Goal: Task Accomplishment & Management: Use online tool/utility

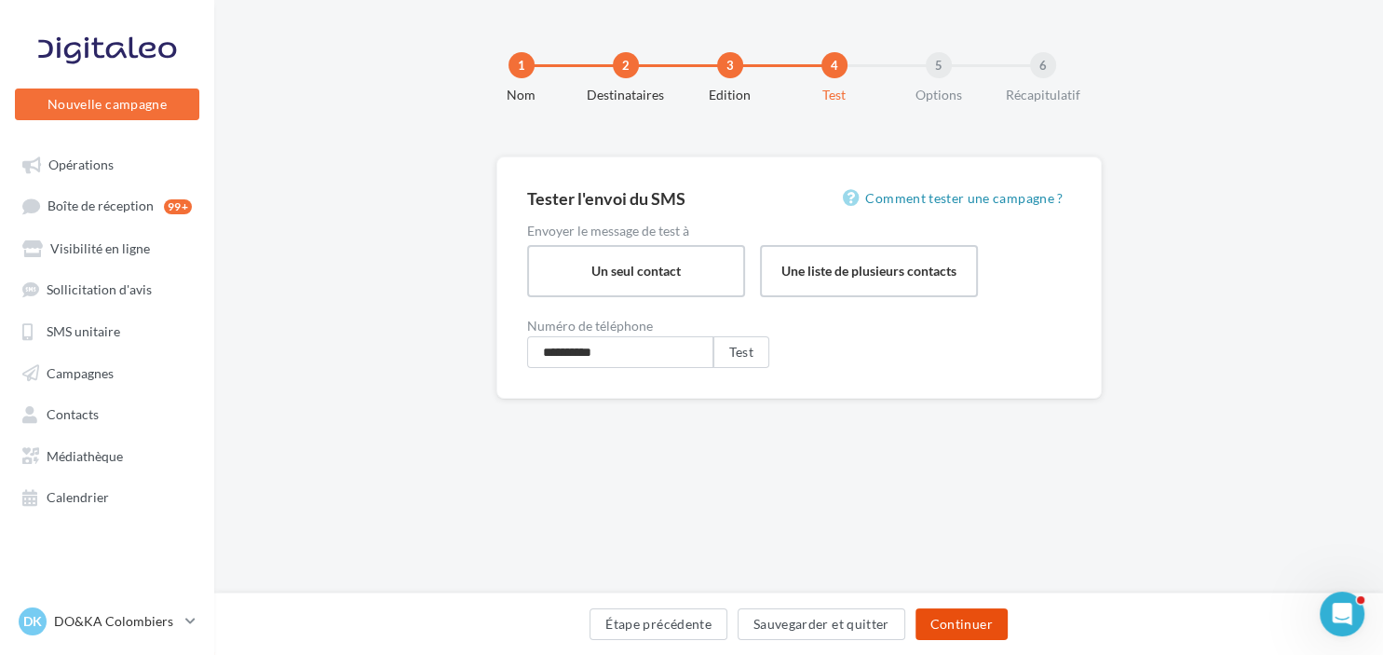
click at [946, 617] on button "Continuer" at bounding box center [961, 624] width 92 height 32
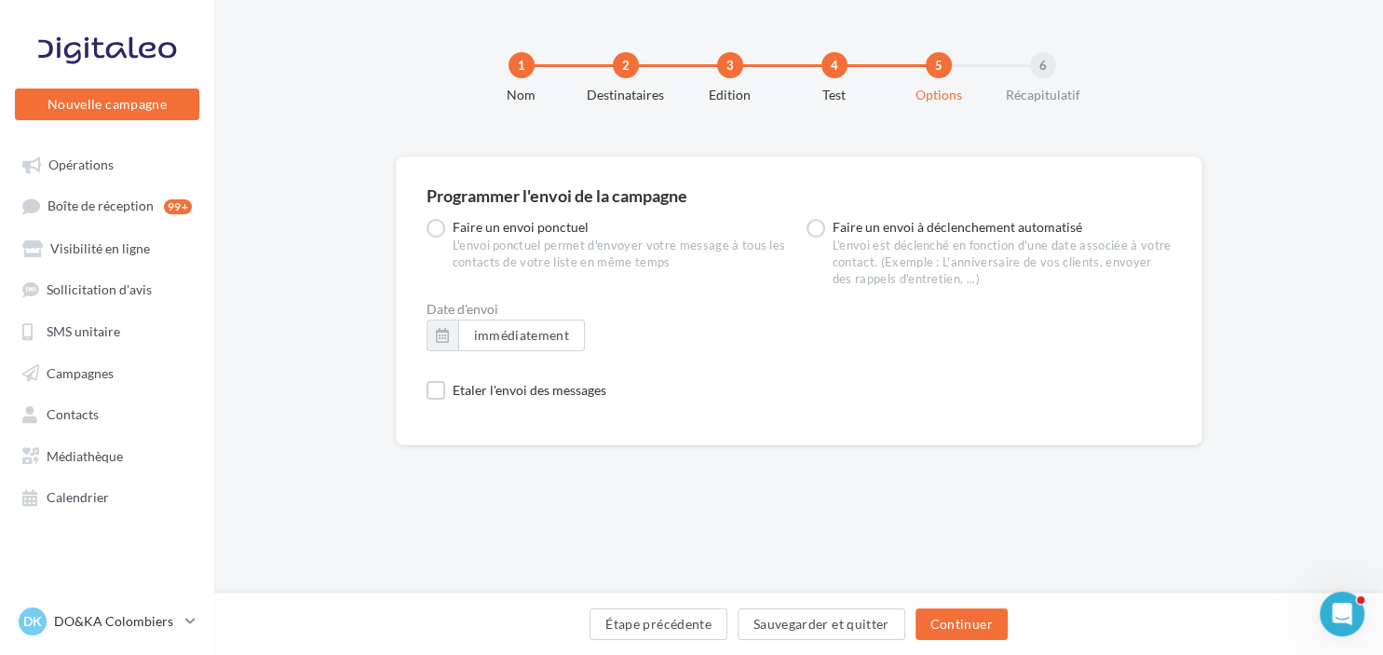
scroll to position [630, 0]
click at [691, 630] on button "Étape précédente" at bounding box center [658, 624] width 138 height 32
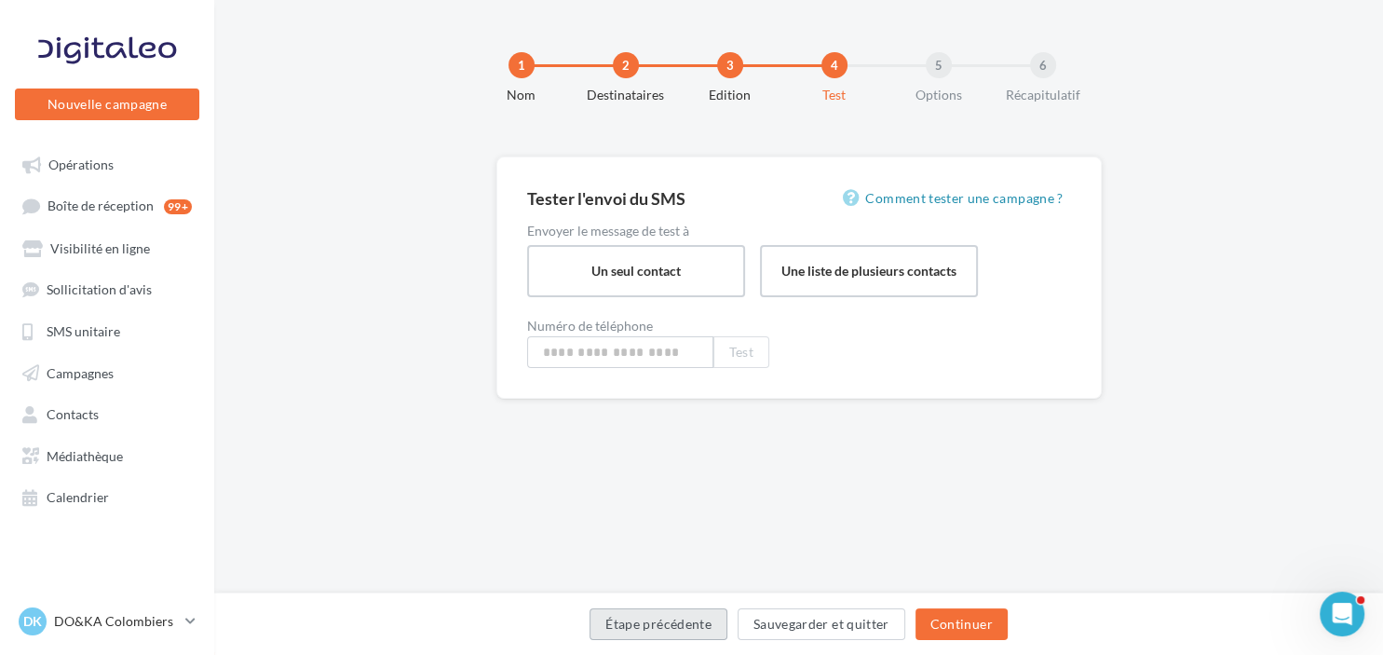
click at [691, 630] on button "Étape précédente" at bounding box center [658, 624] width 138 height 32
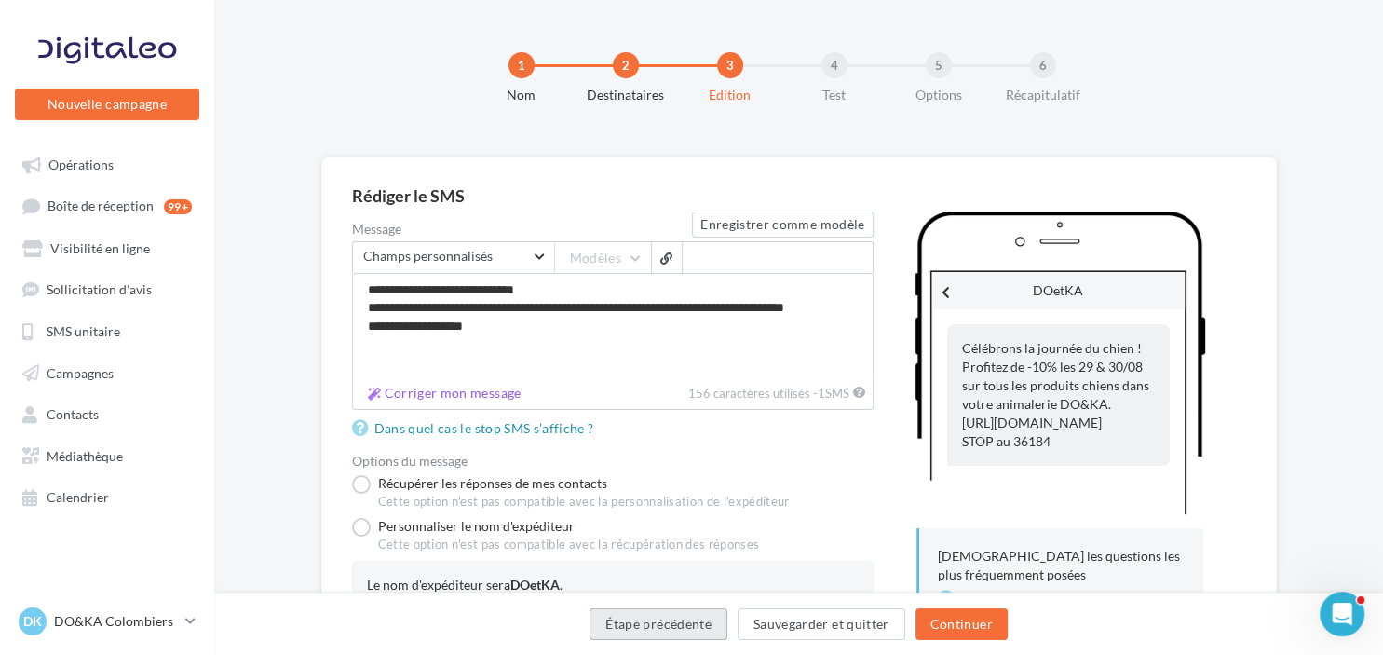
click at [690, 629] on button "Étape précédente" at bounding box center [658, 624] width 138 height 32
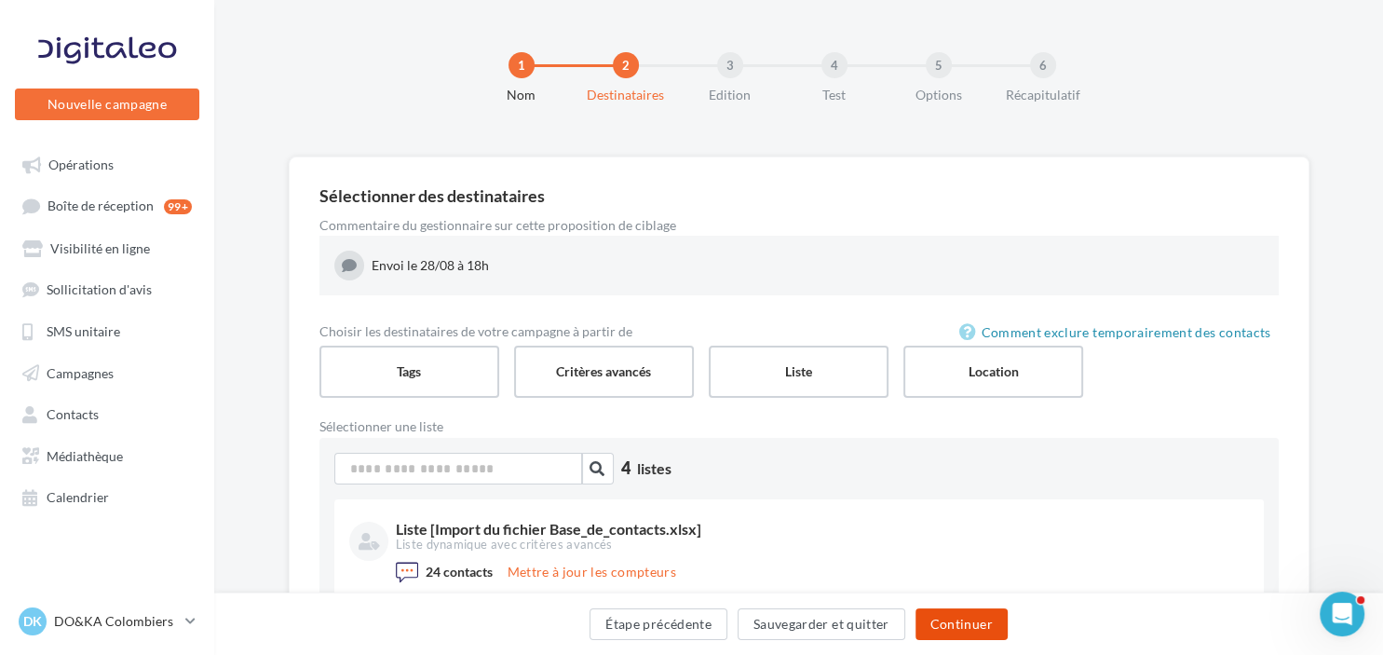
click at [963, 615] on button "Continuer" at bounding box center [961, 624] width 92 height 32
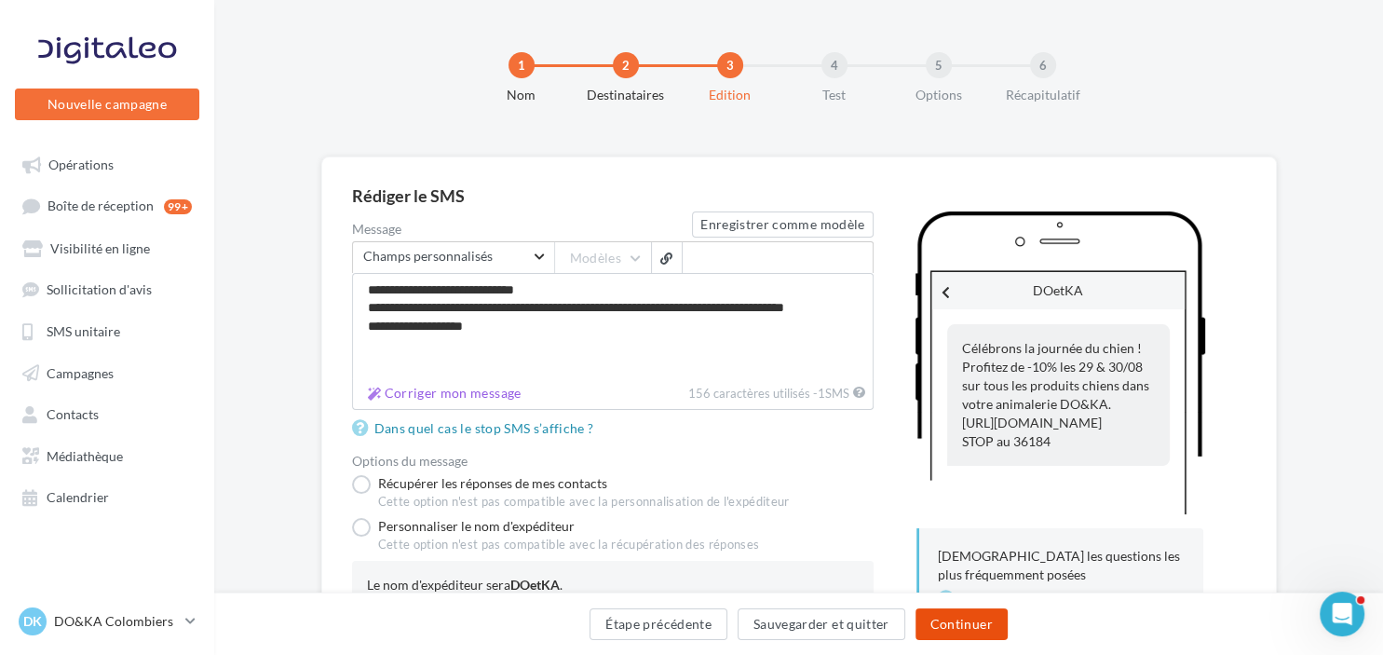
click at [963, 615] on button "Continuer" at bounding box center [961, 624] width 92 height 32
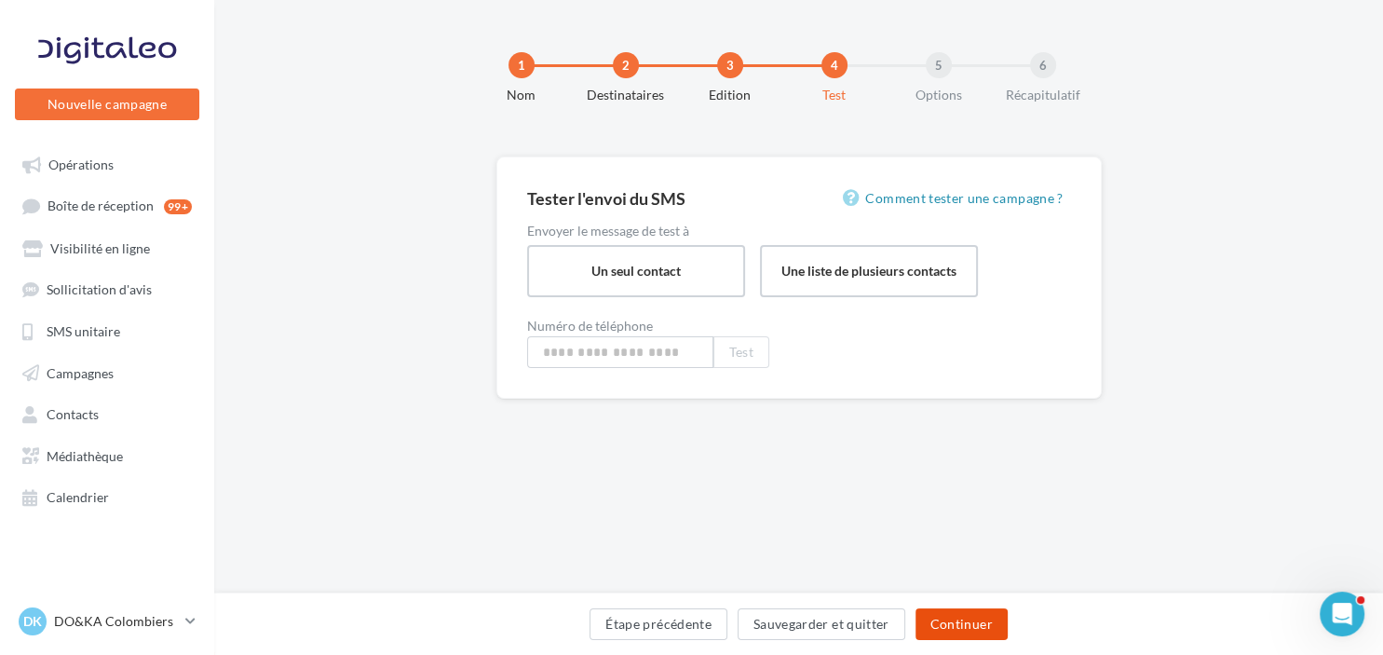
click at [963, 615] on button "Continuer" at bounding box center [961, 624] width 92 height 32
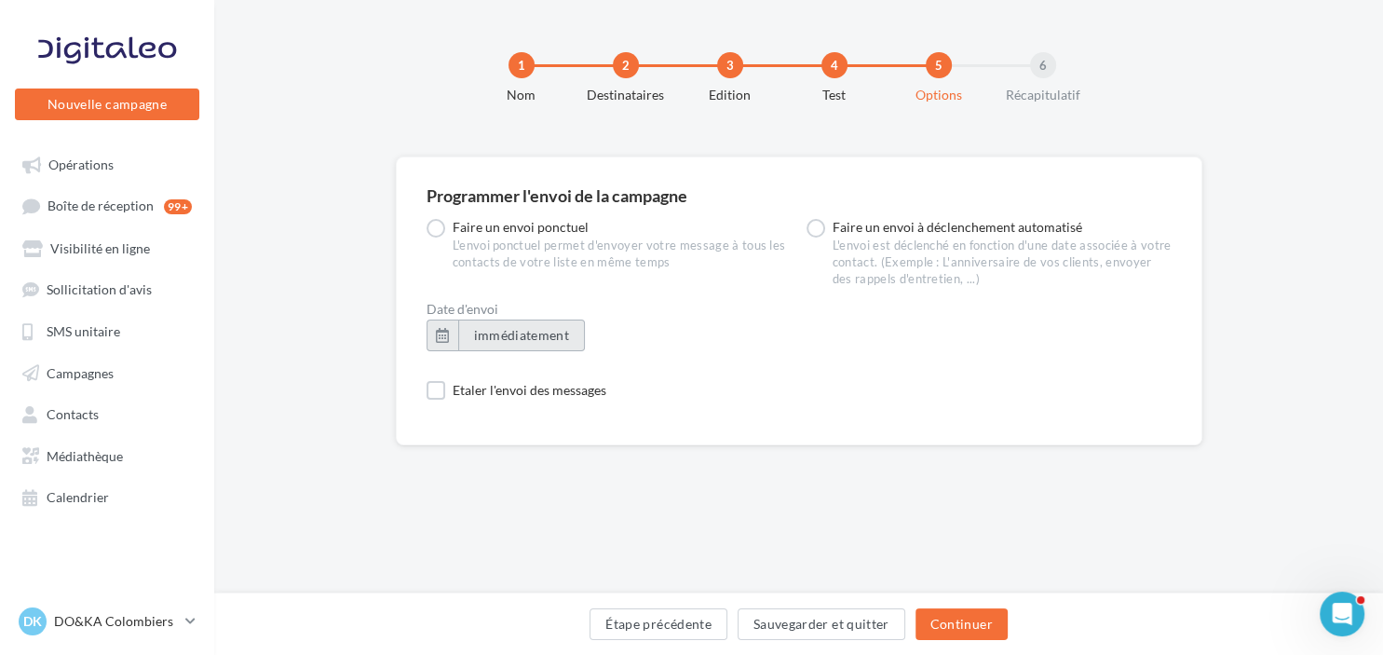
click at [566, 325] on button "immédiatement" at bounding box center [522, 335] width 128 height 32
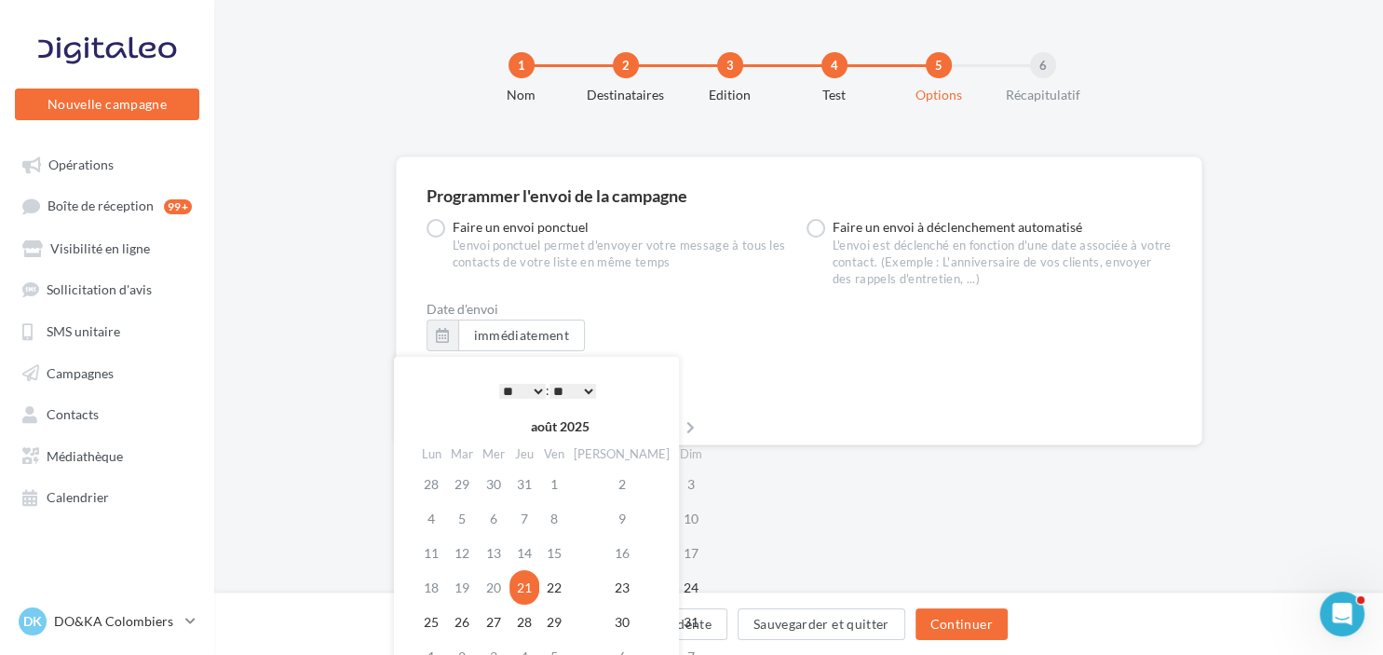
click at [499, 384] on select "* * * * * * * * * * ** ** ** ** ** ** ** ** ** ** ** ** ** **" at bounding box center [522, 391] width 47 height 15
click at [549, 384] on select "** ** ** ** ** **" at bounding box center [572, 391] width 47 height 15
click at [533, 626] on td "28" at bounding box center [524, 621] width 30 height 34
click at [903, 498] on div "Programmer l'envoi de la campagne Faire un envoi ponctuel L'envoi ponctuel perm…" at bounding box center [798, 470] width 1169 height 628
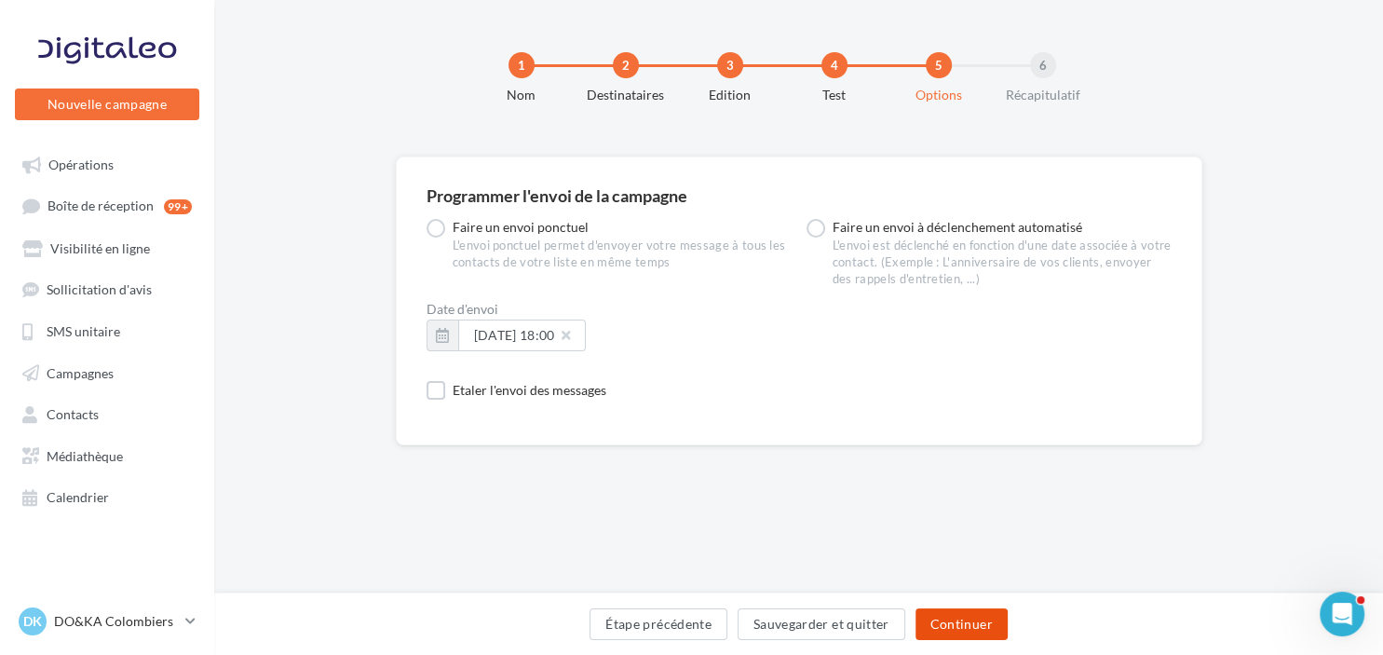
click at [966, 619] on button "Continuer" at bounding box center [961, 624] width 92 height 32
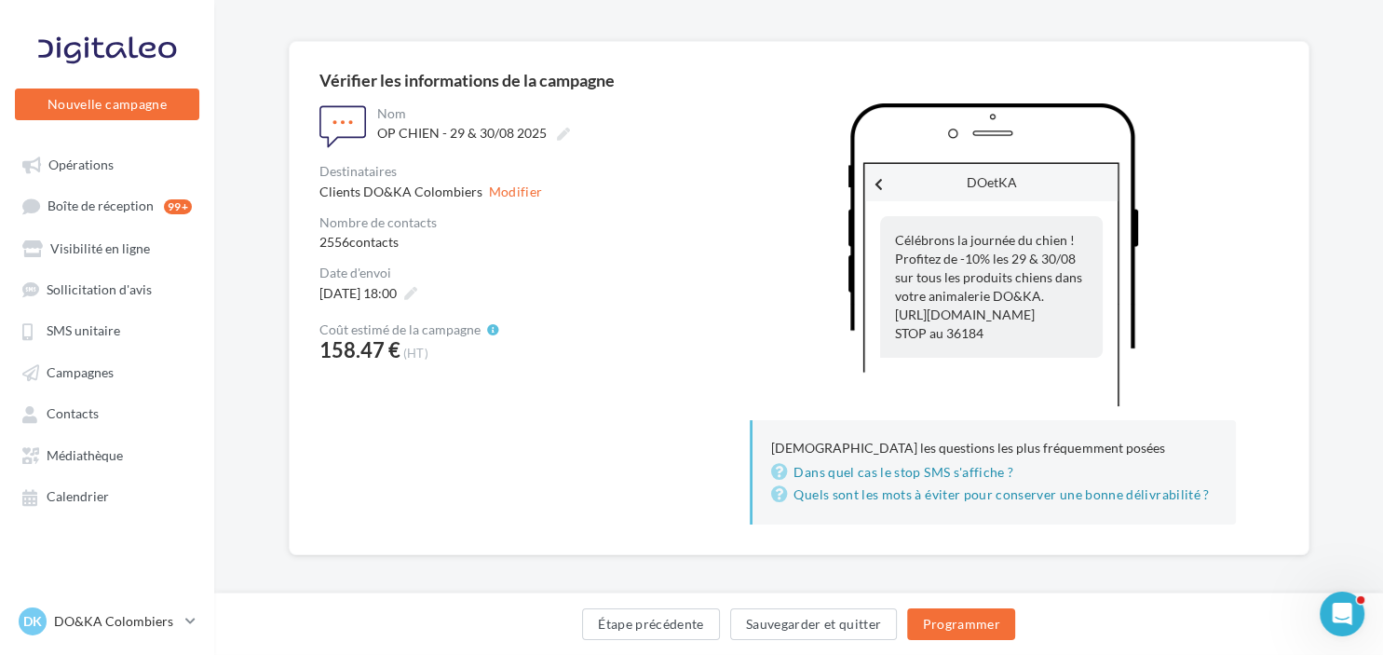
scroll to position [125, 0]
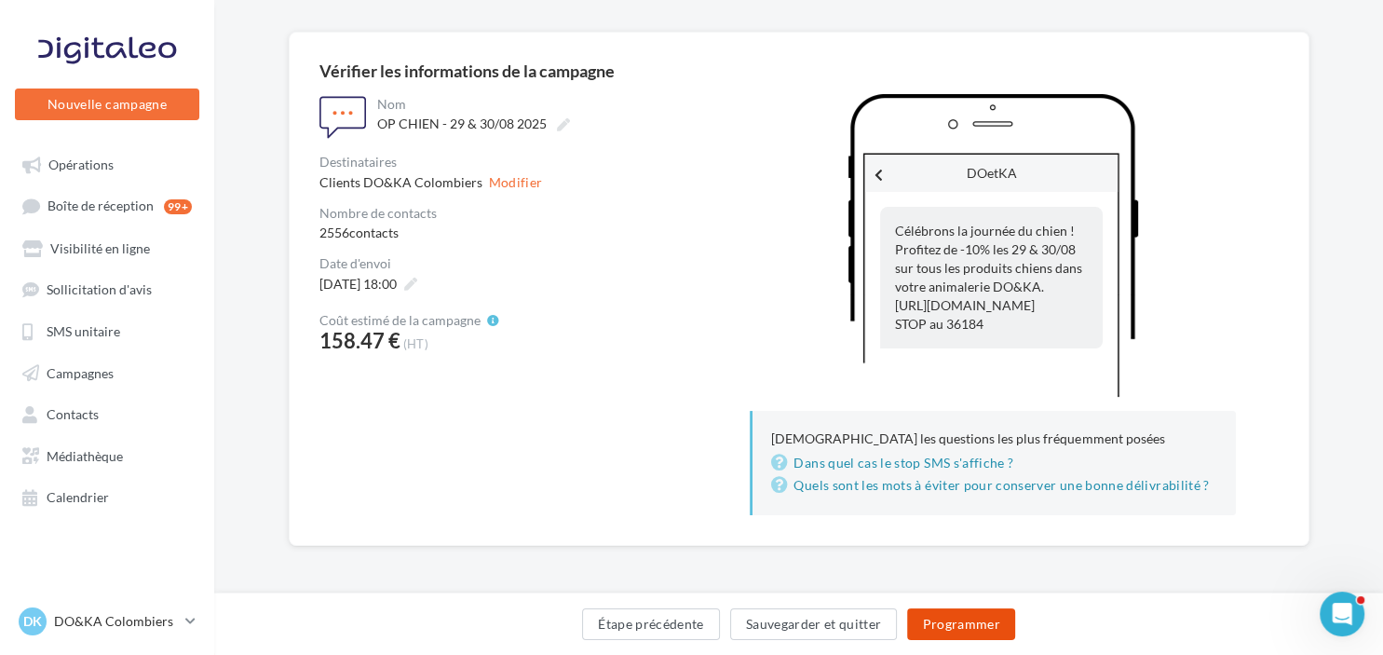
click at [992, 620] on button "Programmer" at bounding box center [961, 624] width 108 height 32
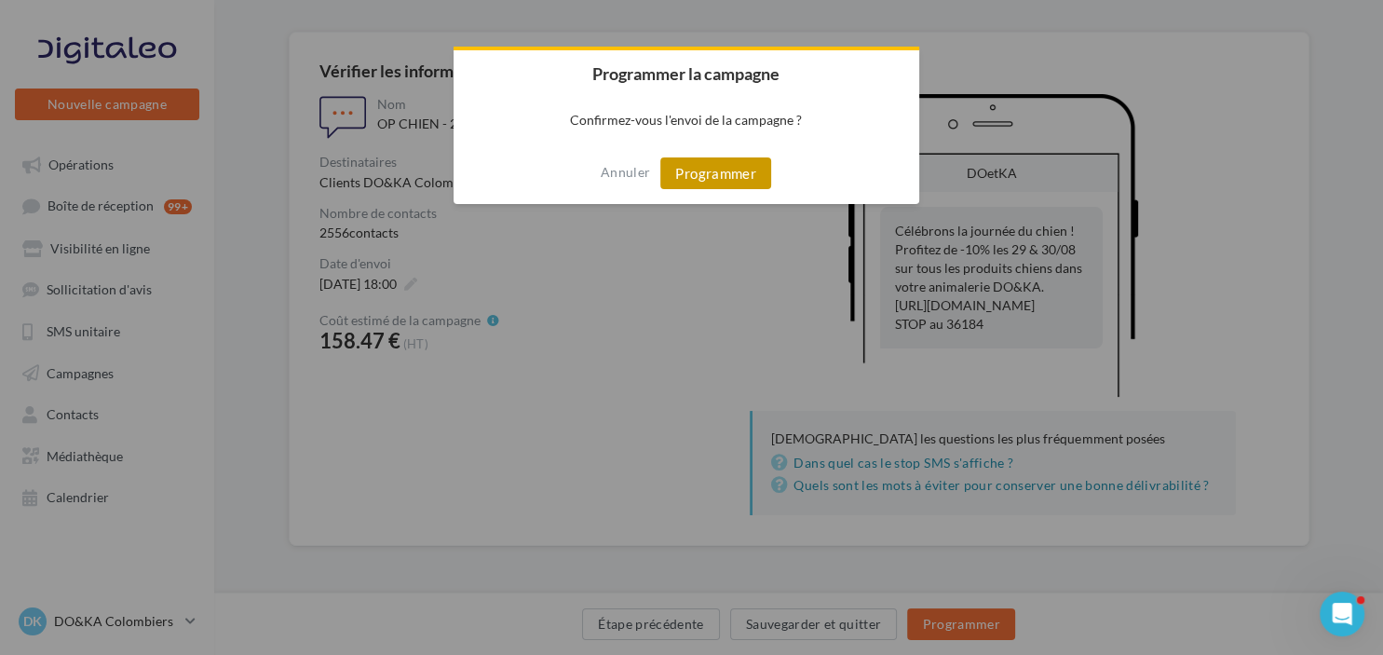
click at [697, 170] on button "Programmer" at bounding box center [715, 173] width 111 height 32
